Goal: Task Accomplishment & Management: Manage account settings

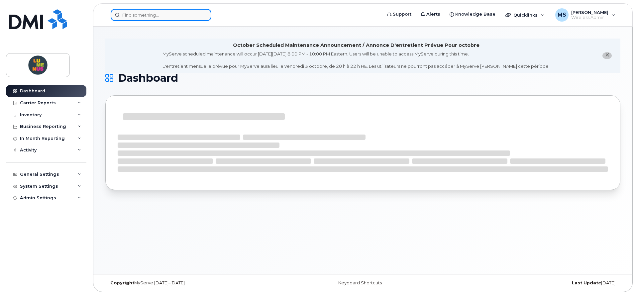
click at [163, 14] on input at bounding box center [161, 15] width 101 height 12
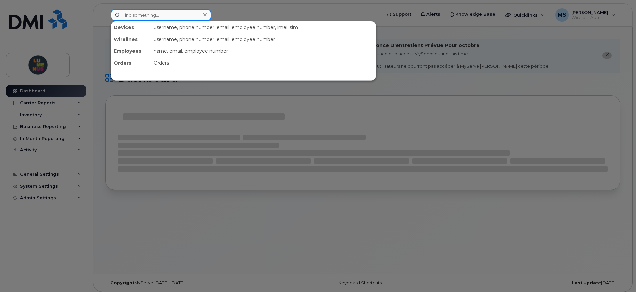
paste input "4165254087"
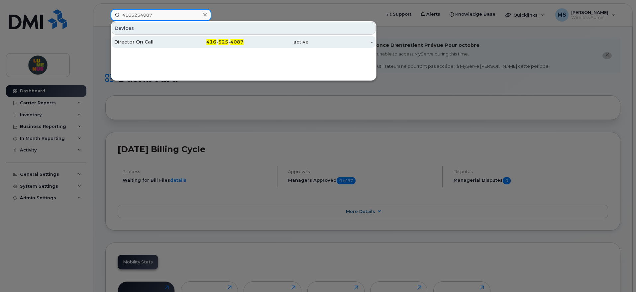
type input "4165254087"
click at [151, 42] on div "Director On Call" at bounding box center [146, 42] width 65 height 7
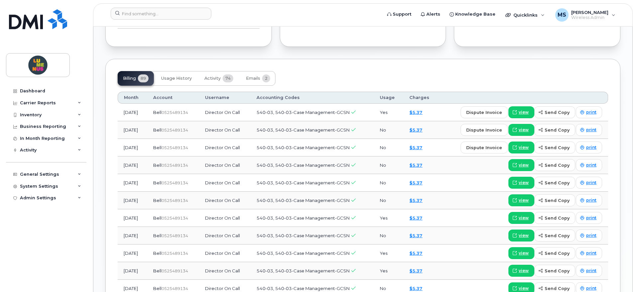
scroll to position [499, 0]
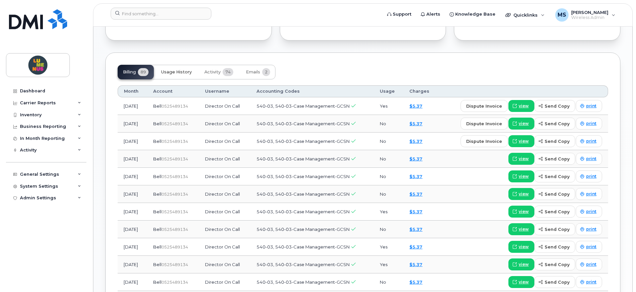
click at [183, 71] on span "Usage History" at bounding box center [176, 71] width 31 height 5
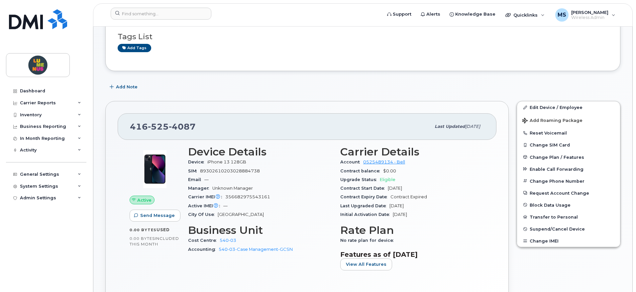
scroll to position [83, 0]
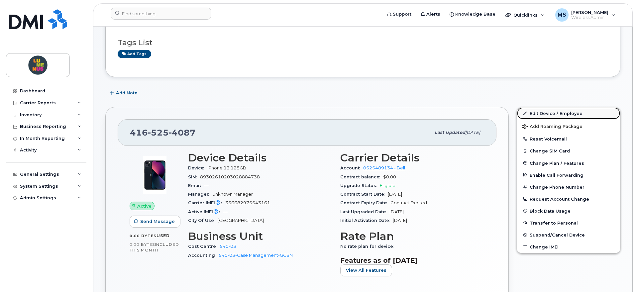
click at [564, 110] on link "Edit Device / Employee" at bounding box center [568, 113] width 103 height 12
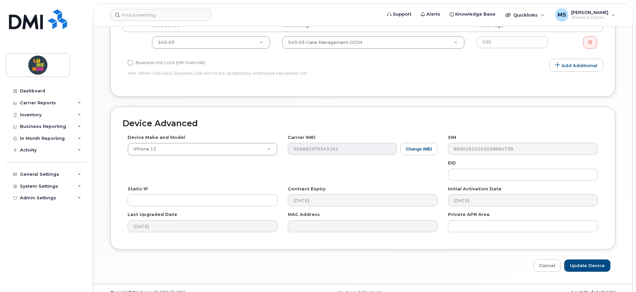
scroll to position [324, 0]
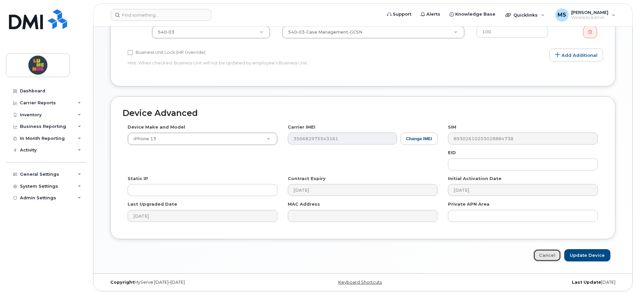
click at [547, 252] on link "Cancel" at bounding box center [547, 255] width 28 height 12
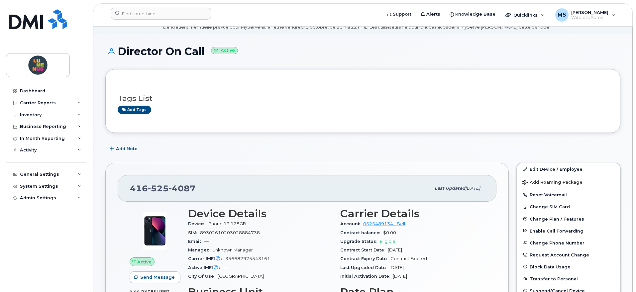
scroll to position [125, 0]
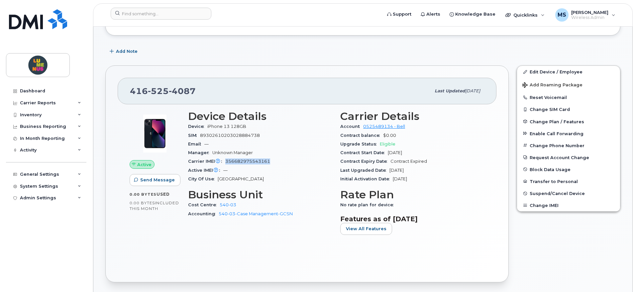
drag, startPoint x: 269, startPoint y: 162, endPoint x: 226, endPoint y: 164, distance: 42.9
click at [226, 164] on div "Carrier IMEI Carrier IMEI is reported during the last billing cycle or change o…" at bounding box center [260, 161] width 144 height 9
copy span "356682975543161"
click at [552, 68] on link "Edit Device / Employee" at bounding box center [568, 72] width 103 height 12
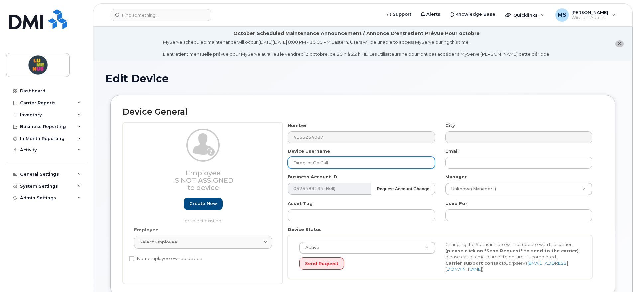
click at [345, 161] on input "Director On Call" at bounding box center [361, 163] width 147 height 12
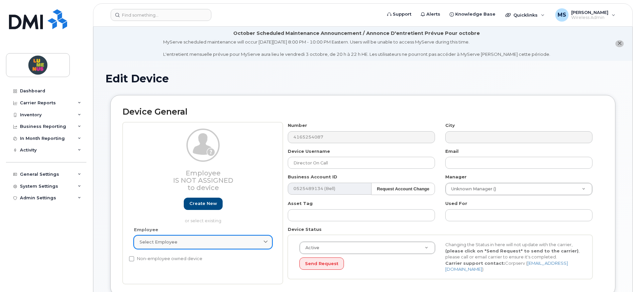
click at [229, 238] on link "Select employee" at bounding box center [203, 242] width 138 height 13
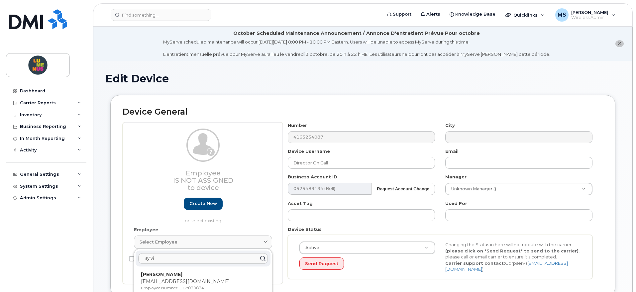
type input "sylvi"
click at [198, 282] on p "[EMAIL_ADDRESS][DOMAIN_NAME]" at bounding box center [203, 281] width 124 height 7
type input "UGY020824"
type input "[PERSON_NAME]"
type input "[EMAIL_ADDRESS][DOMAIN_NAME]"
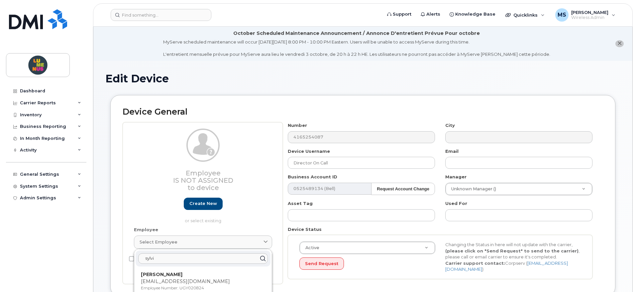
type input "4677148"
type input "35502049"
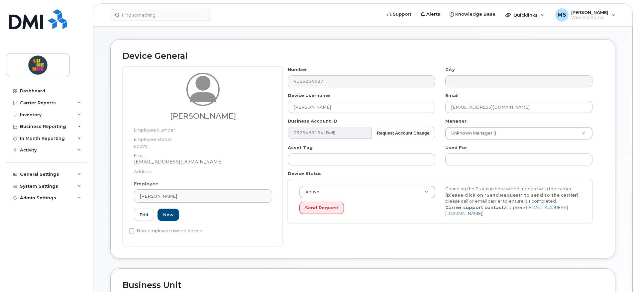
scroll to position [42, 0]
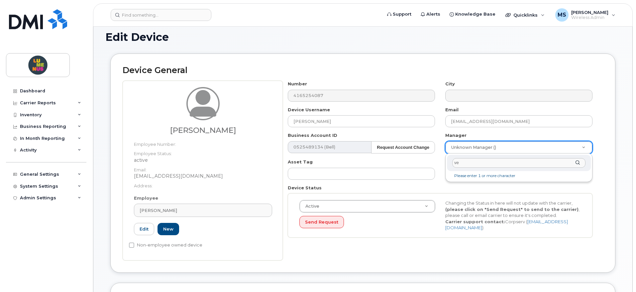
type input "ver"
type input "1538868"
click at [349, 181] on div "Number 4165254087 City Device Username Delgado, Sylvia Email sdelgado@lumenus.c…" at bounding box center [440, 162] width 315 height 162
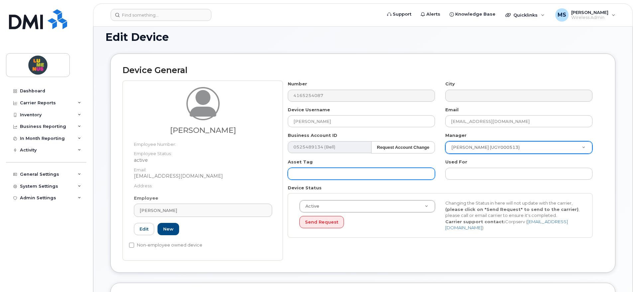
click at [349, 176] on input "text" at bounding box center [361, 174] width 147 height 12
click at [398, 172] on input "text" at bounding box center [361, 174] width 147 height 12
paste input "KV3TX3D4C5"
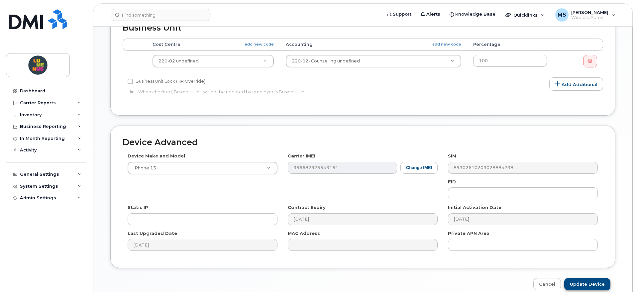
scroll to position [345, 0]
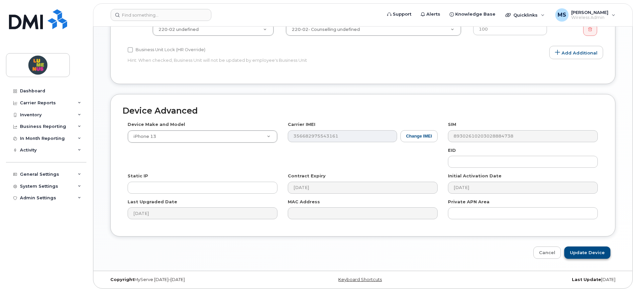
type input "KV3TX3D4C5"
click at [580, 251] on input "Update Device" at bounding box center [587, 253] width 46 height 12
type input "Saving..."
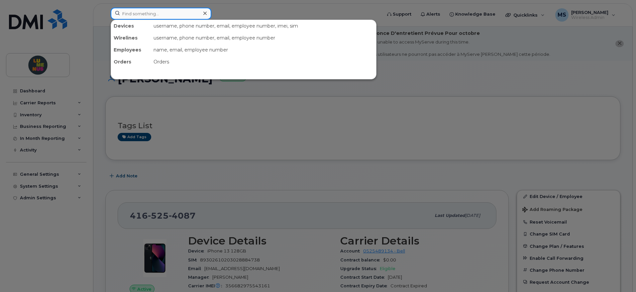
click at [166, 11] on input at bounding box center [161, 14] width 101 height 12
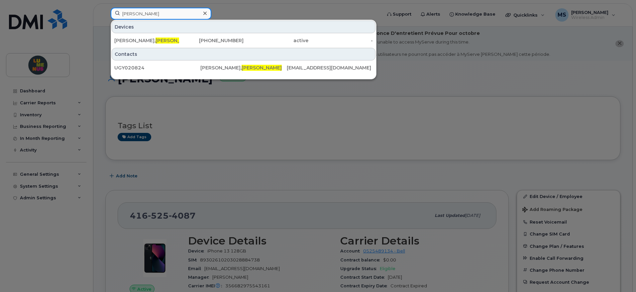
type input "[PERSON_NAME]"
